Goal: Task Accomplishment & Management: Manage account settings

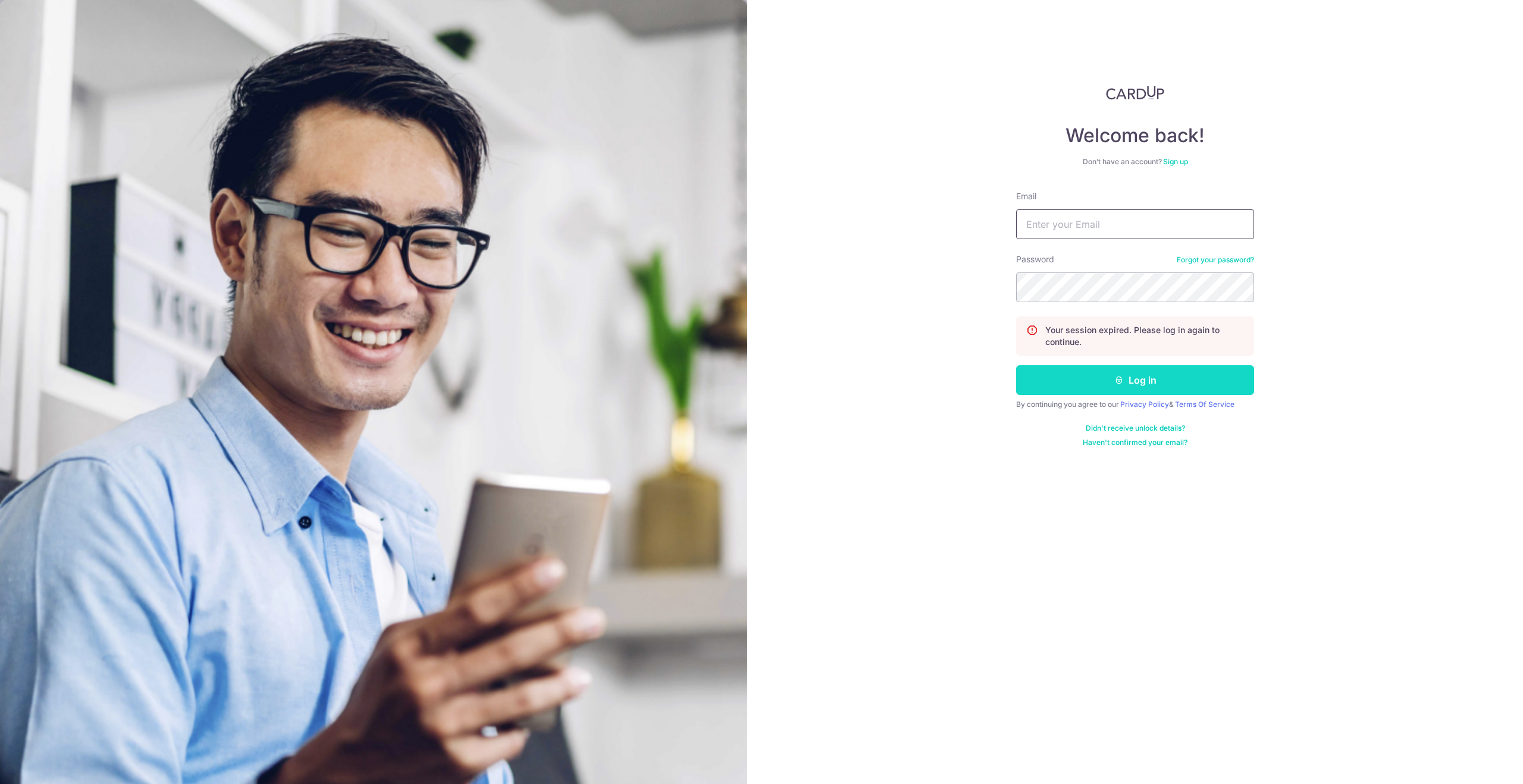
type input "[EMAIL_ADDRESS][DOMAIN_NAME]"
click at [1180, 376] on button "Log in" at bounding box center [1135, 380] width 238 height 30
